Goal: Task Accomplishment & Management: Manage account settings

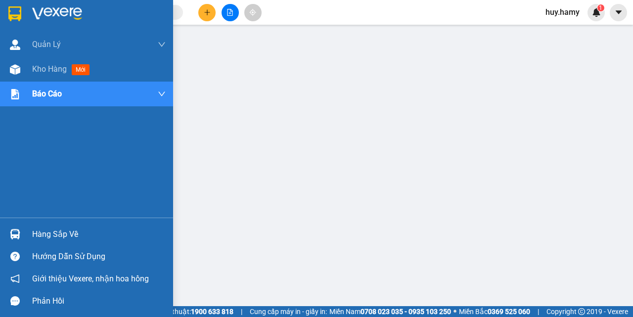
click at [57, 231] on div "Hàng sắp về" at bounding box center [99, 234] width 134 height 15
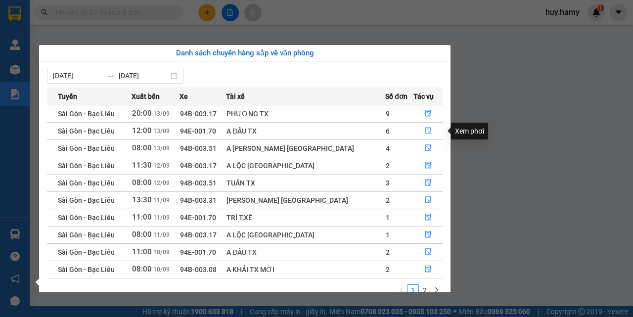
click at [425, 128] on icon "file-done" at bounding box center [428, 131] width 6 height 7
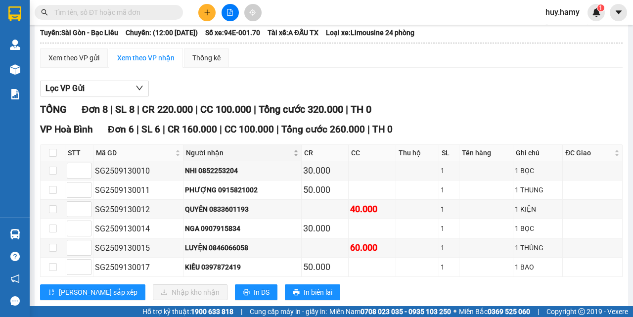
scroll to position [198, 0]
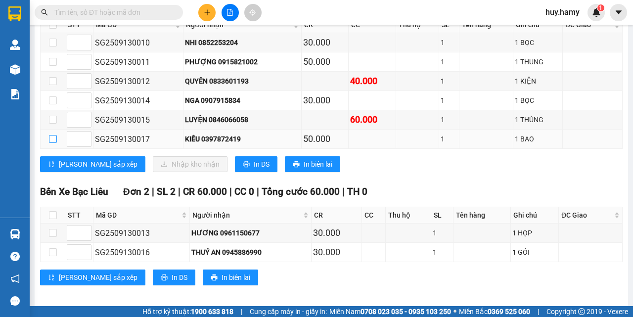
click at [52, 140] on input "checkbox" at bounding box center [53, 139] width 8 height 8
checkbox input "true"
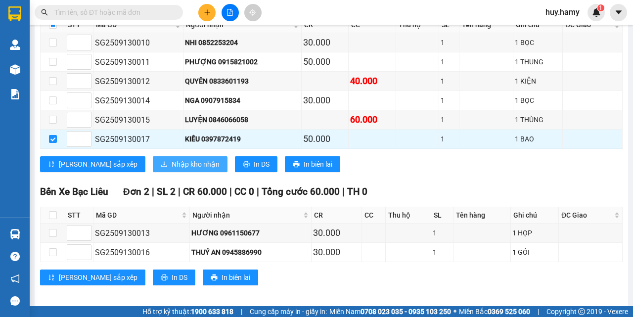
click at [172, 164] on span "Nhập kho nhận" at bounding box center [196, 164] width 48 height 11
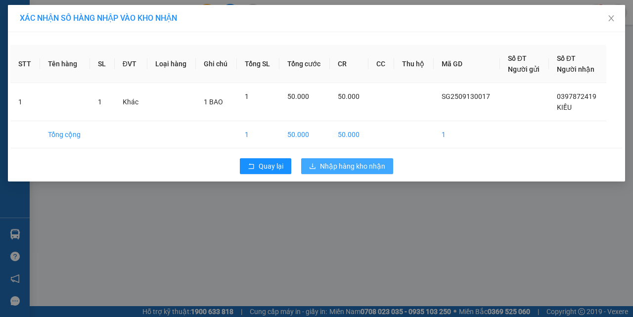
click at [348, 162] on span "Nhập hàng kho nhận" at bounding box center [352, 166] width 65 height 11
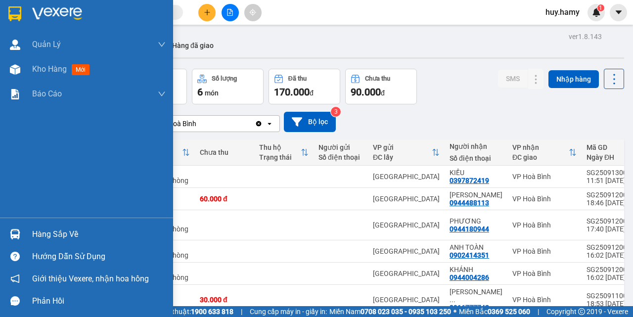
click at [44, 231] on div "Hàng sắp về" at bounding box center [99, 234] width 134 height 15
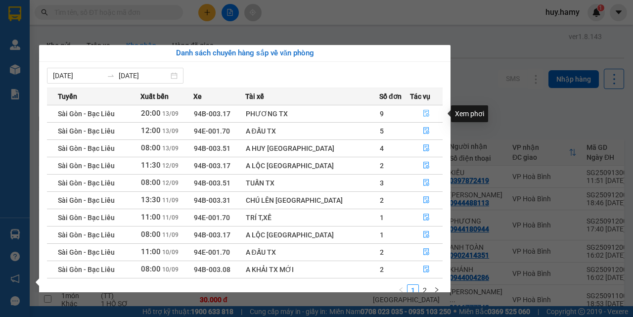
click at [425, 111] on icon "file-done" at bounding box center [426, 113] width 7 height 7
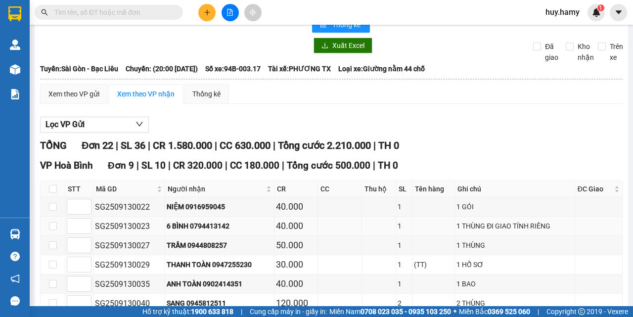
scroll to position [99, 0]
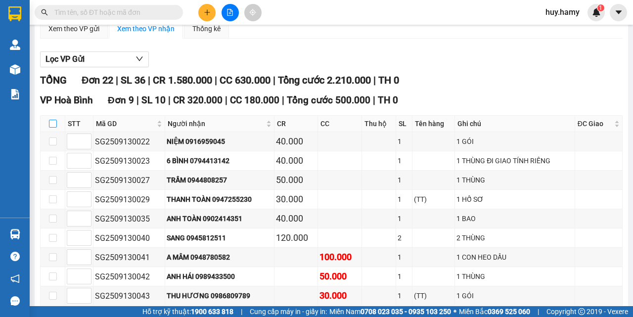
click at [51, 120] on input "checkbox" at bounding box center [53, 124] width 8 height 8
checkbox input "true"
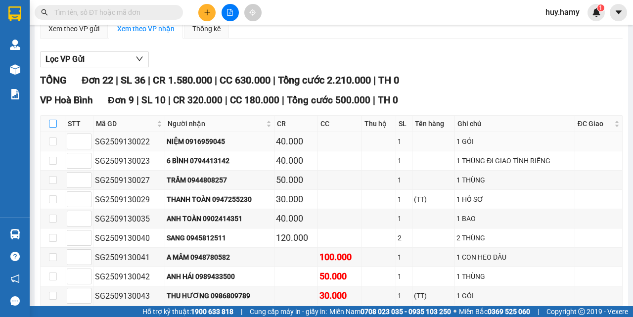
checkbox input "true"
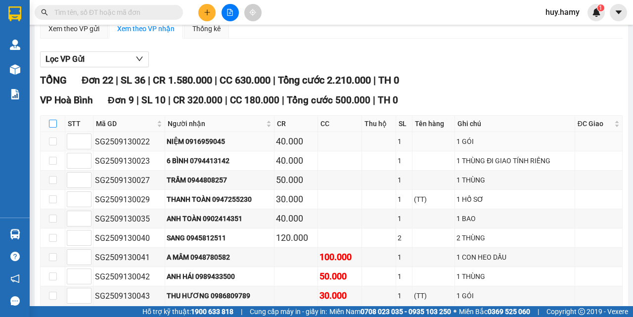
checkbox input "true"
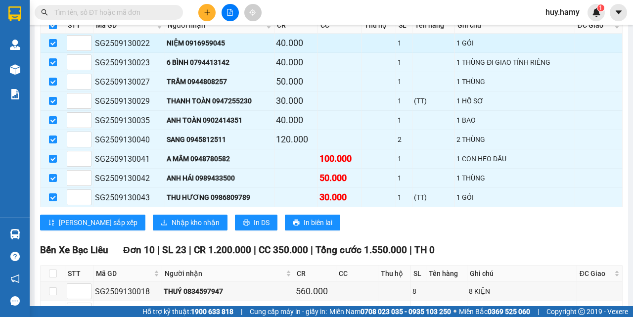
scroll to position [198, 0]
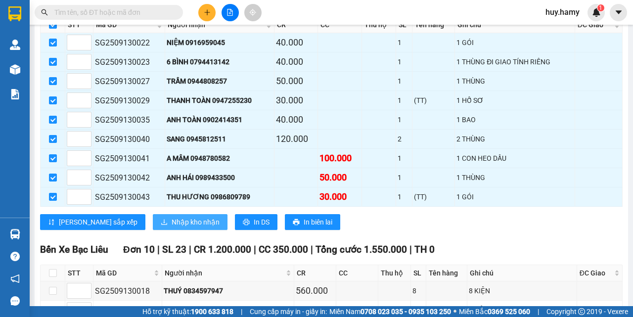
click at [172, 221] on span "Nhập kho nhận" at bounding box center [196, 222] width 48 height 11
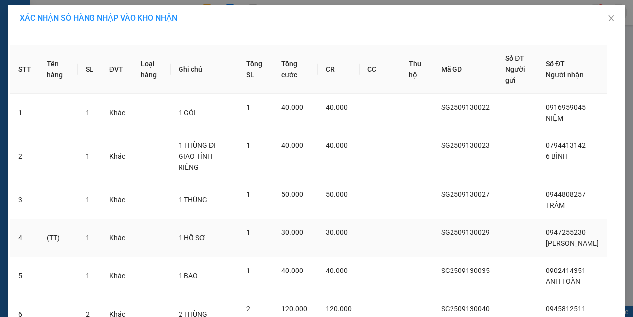
scroll to position [214, 0]
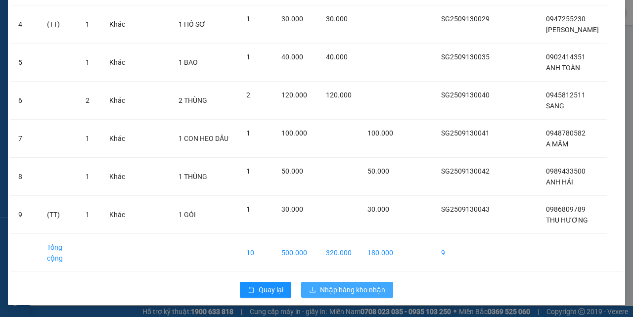
click at [368, 290] on span "Nhập hàng kho nhận" at bounding box center [352, 289] width 65 height 11
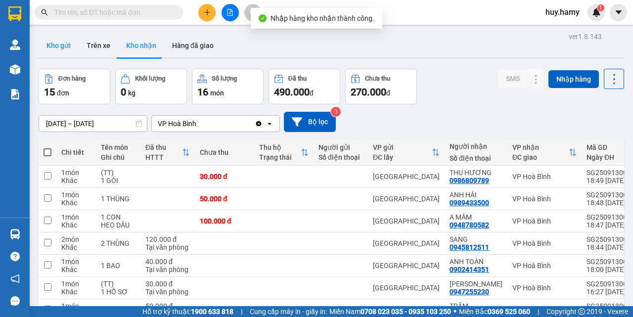
click at [60, 46] on button "Kho gửi" at bounding box center [59, 46] width 40 height 24
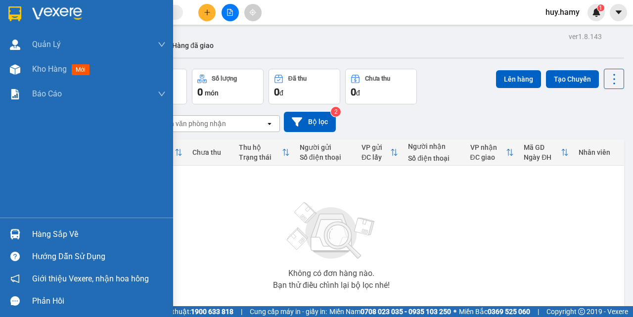
click at [47, 230] on div "Hàng sắp về" at bounding box center [99, 234] width 134 height 15
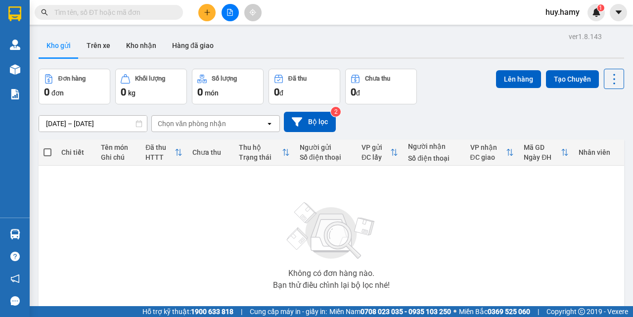
click at [333, 27] on section "Kết quả tìm kiếm ( 0 ) Bộ lọc No Data huy.hamy 1 Quản Lý Quản lý khách hàng mới…" at bounding box center [316, 158] width 633 height 317
click at [128, 44] on button "Kho nhận" at bounding box center [141, 46] width 46 height 24
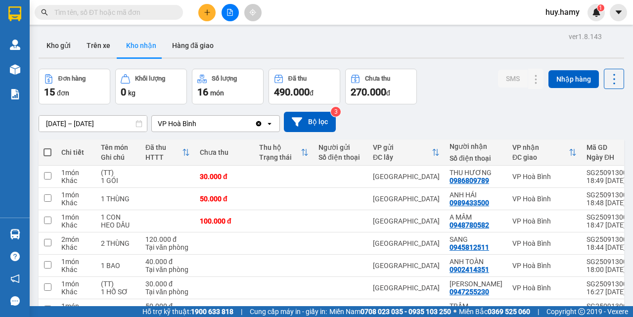
click at [46, 153] on span at bounding box center [48, 152] width 8 height 8
click at [47, 147] on input "checkbox" at bounding box center [47, 147] width 0 height 0
checkbox input "true"
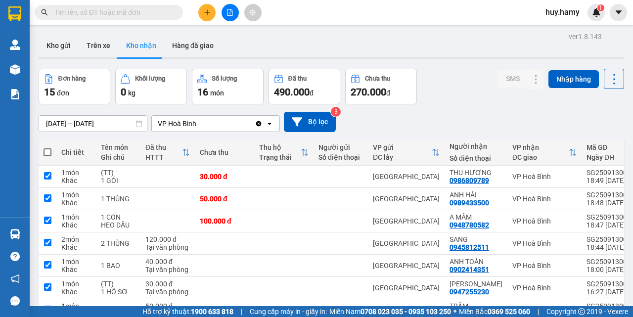
checkbox input "true"
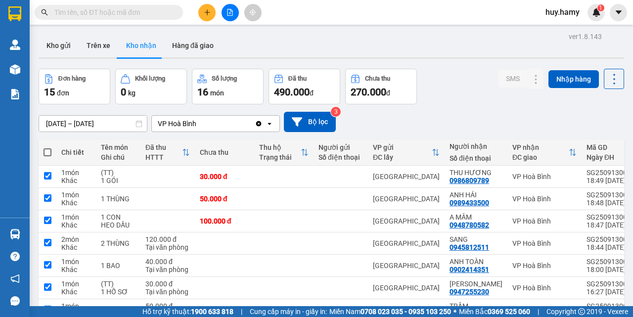
checkbox input "true"
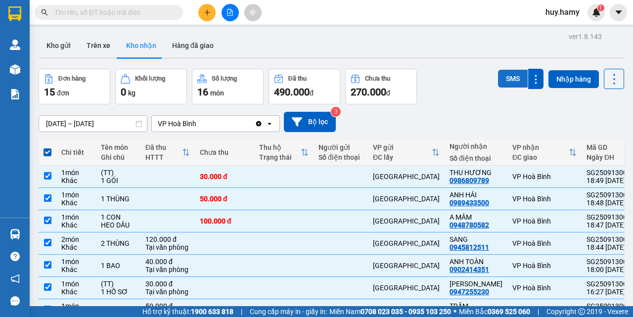
click at [509, 75] on button "SMS" at bounding box center [513, 79] width 30 height 18
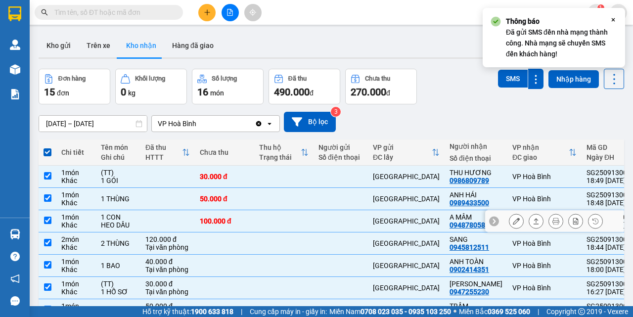
scroll to position [127, 0]
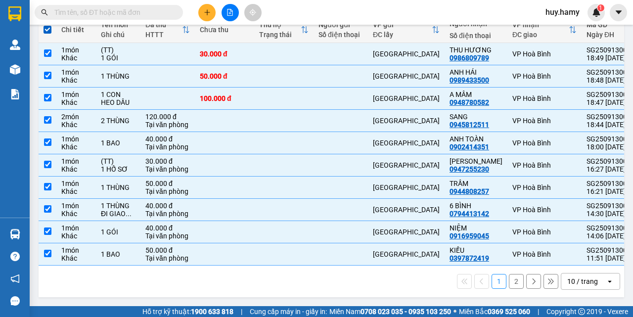
click at [509, 280] on button "2" at bounding box center [516, 281] width 15 height 15
checkbox input "false"
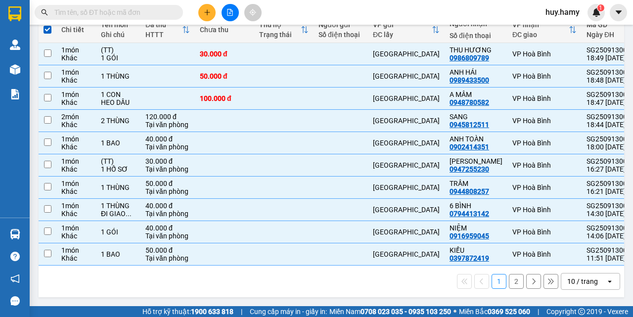
checkbox input "false"
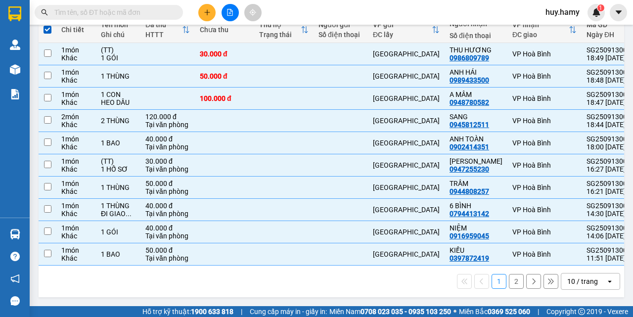
checkbox input "false"
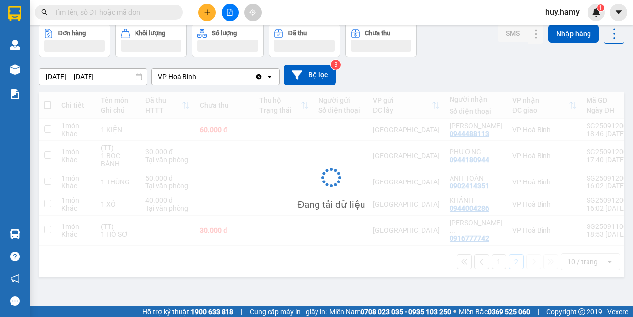
scroll to position [46, 0]
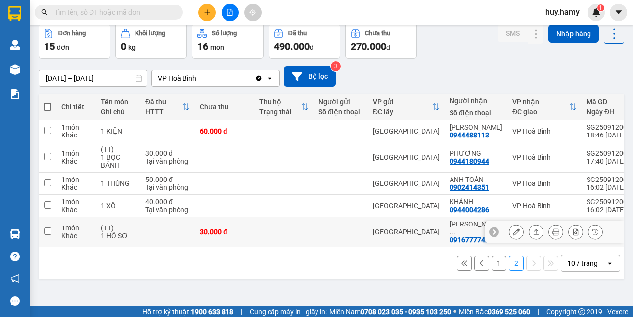
click at [463, 237] on td "NGÔ THAN ... 0916777742" at bounding box center [476, 232] width 63 height 30
checkbox input "true"
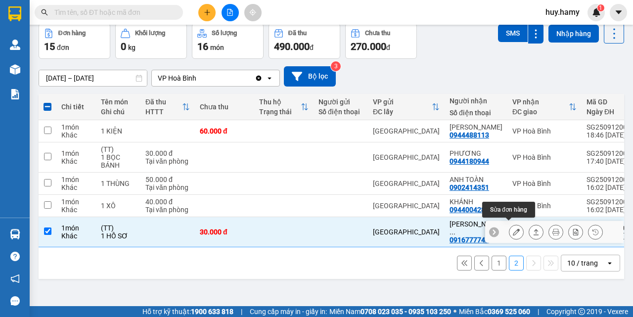
click at [513, 229] on icon at bounding box center [516, 232] width 7 height 7
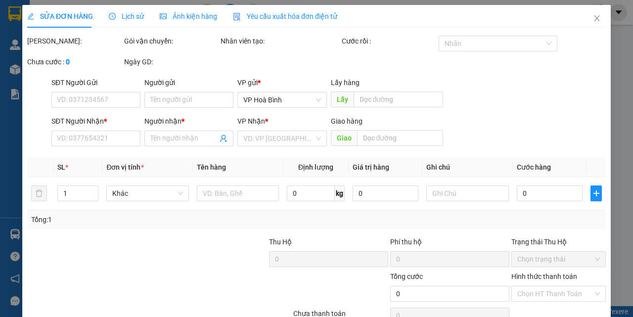
type input "0916777742"
type input "NGÔ THANH HIỀN"
type input "30.000"
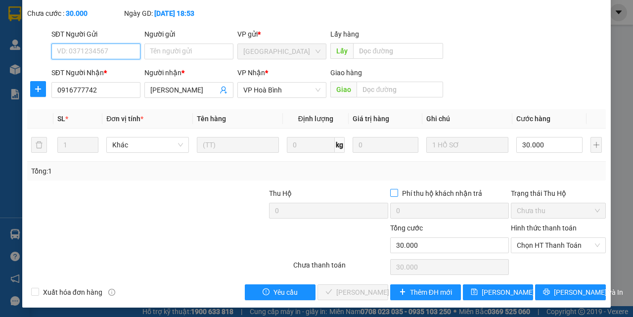
scroll to position [62, 0]
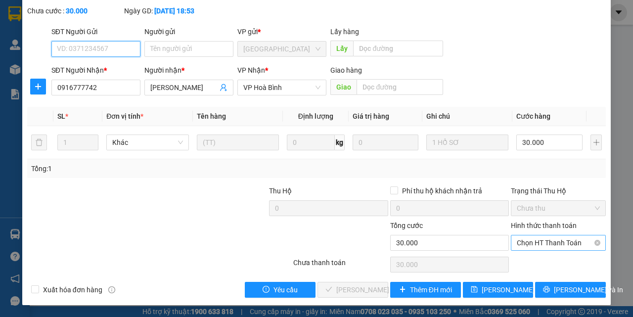
click at [538, 247] on span "Chọn HT Thanh Toán" at bounding box center [558, 242] width 83 height 15
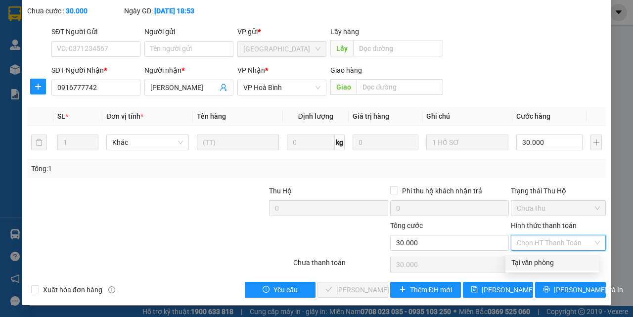
click at [539, 260] on div "Tại văn phòng" at bounding box center [553, 262] width 82 height 11
type input "0"
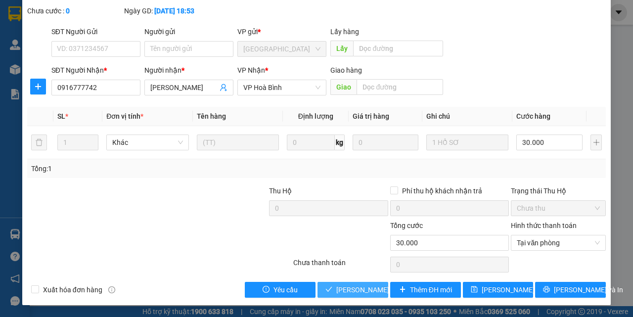
click at [346, 284] on span "Lưu và Giao hàng" at bounding box center [383, 289] width 95 height 11
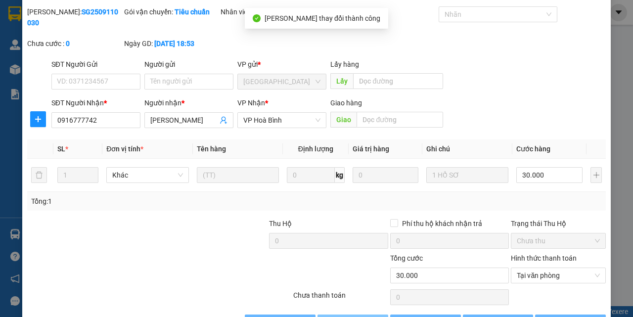
scroll to position [0, 0]
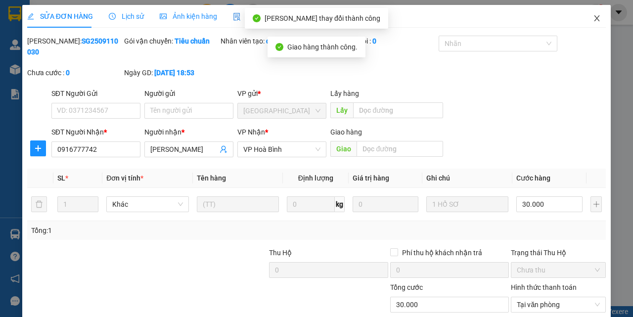
click at [593, 18] on icon "close" at bounding box center [597, 18] width 8 height 8
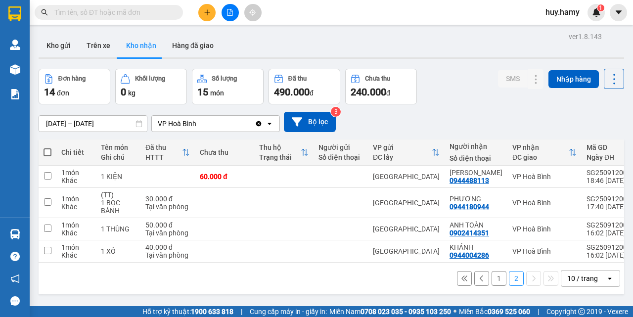
click at [492, 281] on button "1" at bounding box center [499, 278] width 15 height 15
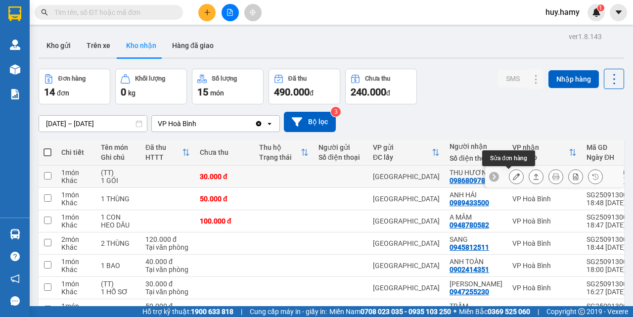
click at [513, 180] on icon at bounding box center [516, 176] width 7 height 7
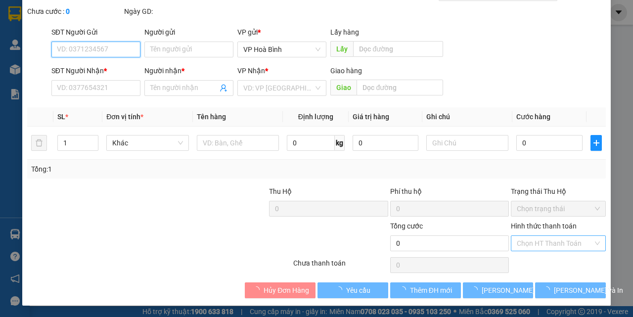
scroll to position [51, 0]
type input "0986809789"
type input "THU HƯƠNG"
type input "30.000"
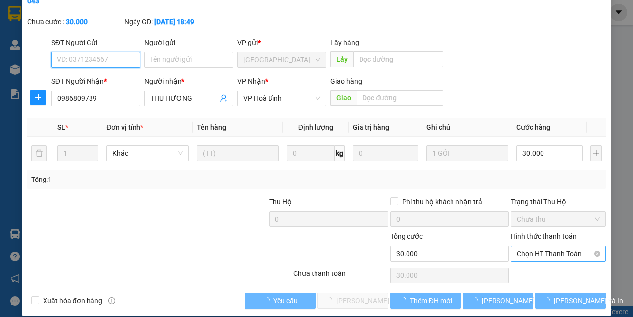
click at [560, 253] on span "Chọn HT Thanh Toán" at bounding box center [558, 253] width 83 height 15
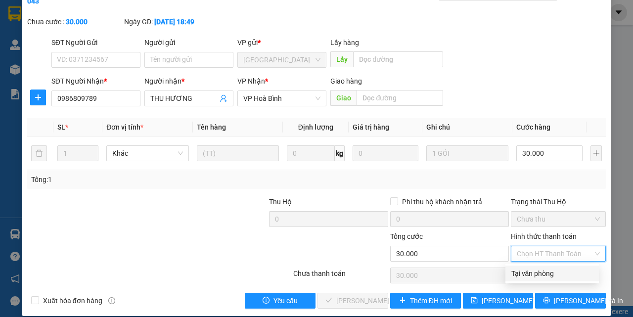
click at [538, 274] on div "Tại văn phòng" at bounding box center [553, 273] width 82 height 11
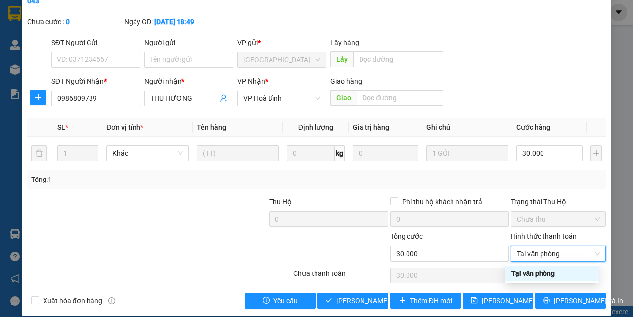
type input "0"
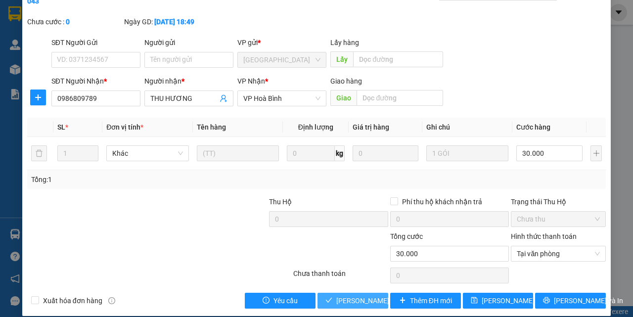
click at [354, 296] on span "Lưu và Giao hàng" at bounding box center [383, 300] width 95 height 11
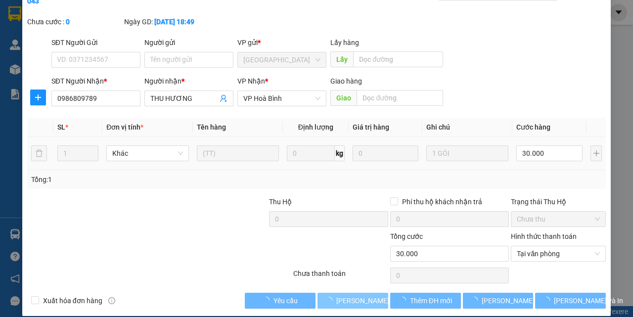
scroll to position [0, 0]
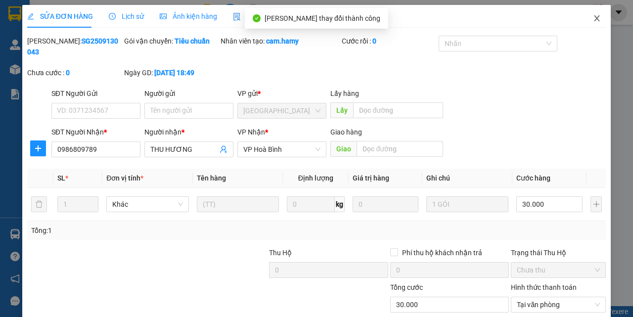
click at [593, 16] on icon "close" at bounding box center [597, 18] width 8 height 8
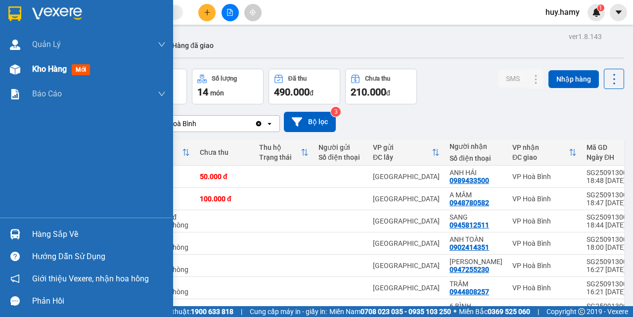
click at [48, 73] on span "Kho hàng" at bounding box center [49, 68] width 35 height 9
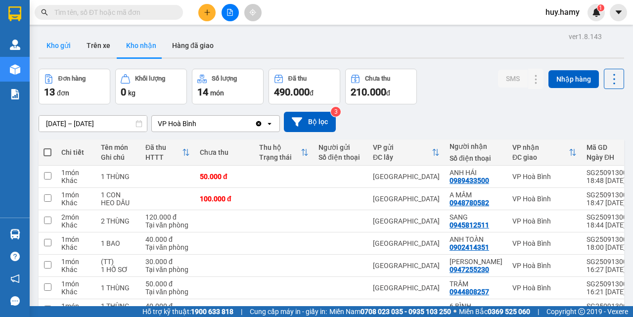
click at [56, 47] on button "Kho gửi" at bounding box center [59, 46] width 40 height 24
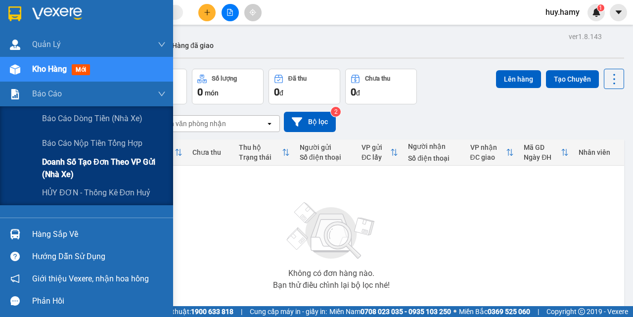
click at [101, 160] on span "Doanh số tạo đơn theo VP gửi (nhà xe)" at bounding box center [104, 168] width 124 height 25
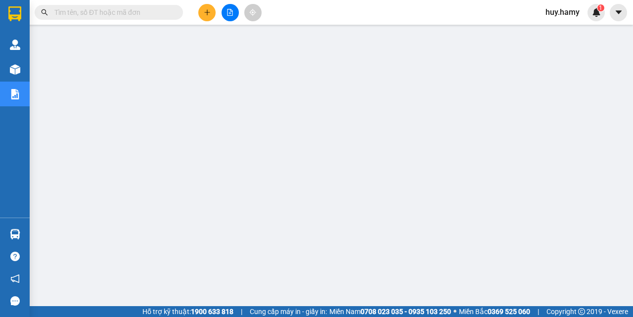
click at [140, 10] on input "text" at bounding box center [112, 12] width 117 height 11
paste input "0947991988 4"
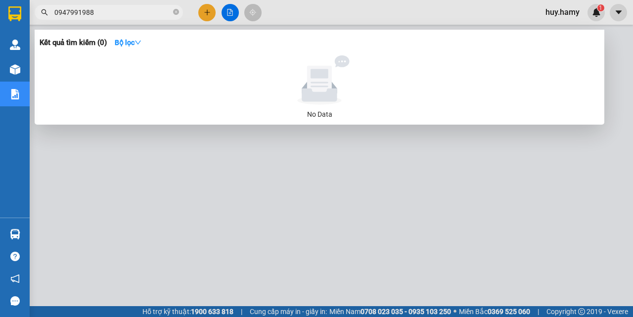
click at [93, 14] on input "0947991988" at bounding box center [112, 12] width 117 height 11
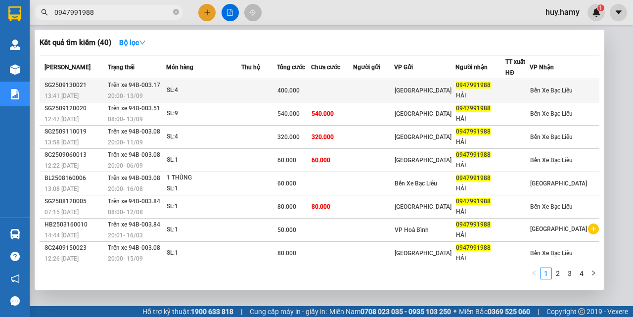
type input "0947991988"
click at [191, 80] on td "SL: 4" at bounding box center [203, 90] width 75 height 23
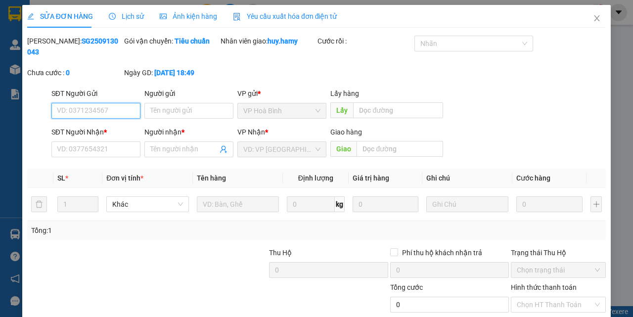
type input "0947991988"
type input "HẢI"
type input "400.000"
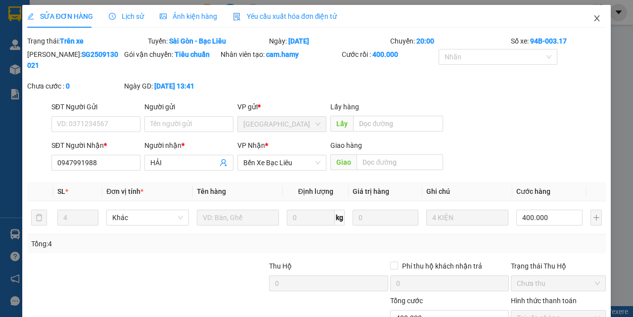
click at [593, 19] on icon "close" at bounding box center [597, 18] width 8 height 8
